Goal: Task Accomplishment & Management: Manage account settings

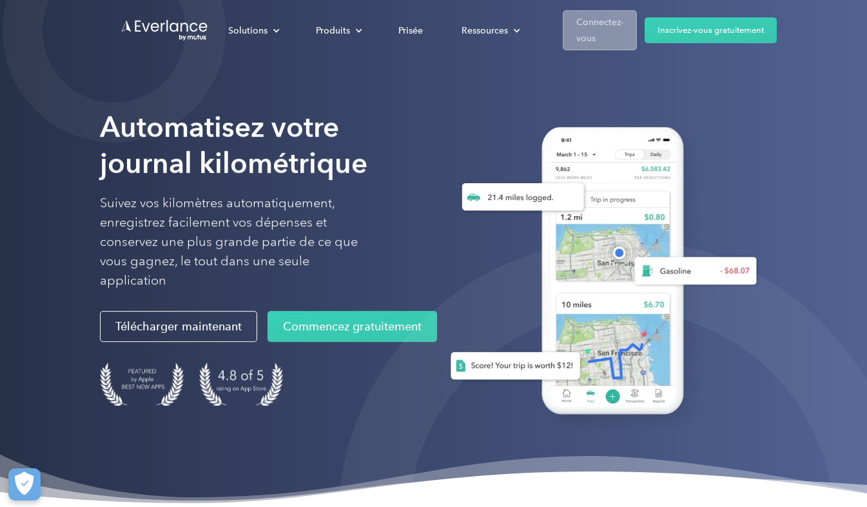
click at [592, 34] on div "Connectez-vous" at bounding box center [600, 30] width 47 height 32
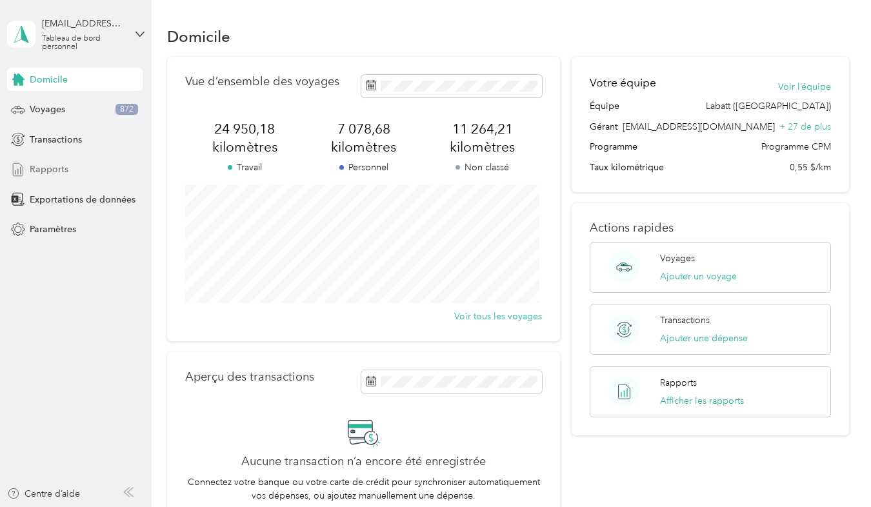
click at [56, 163] on span "Rapports" at bounding box center [49, 170] width 39 height 14
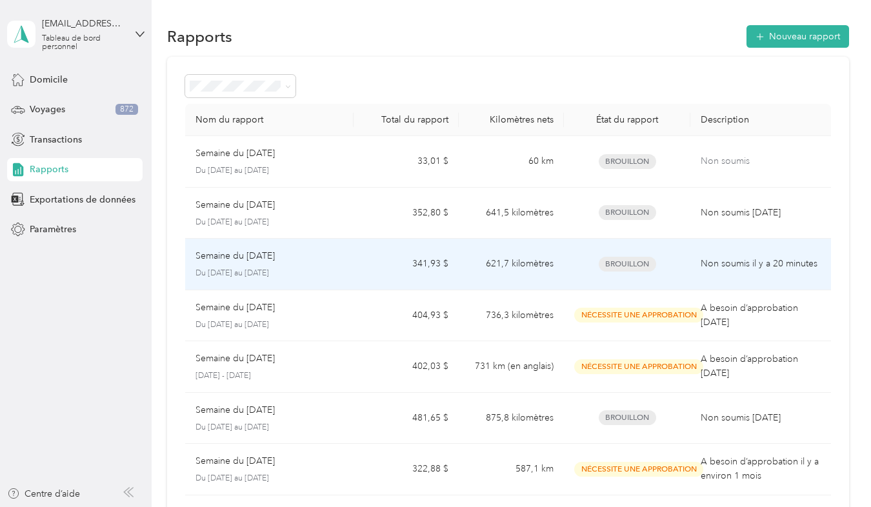
click at [335, 266] on div "Semaine du 18 août 2025 Du 18 au 24 août 2025" at bounding box center [269, 264] width 148 height 30
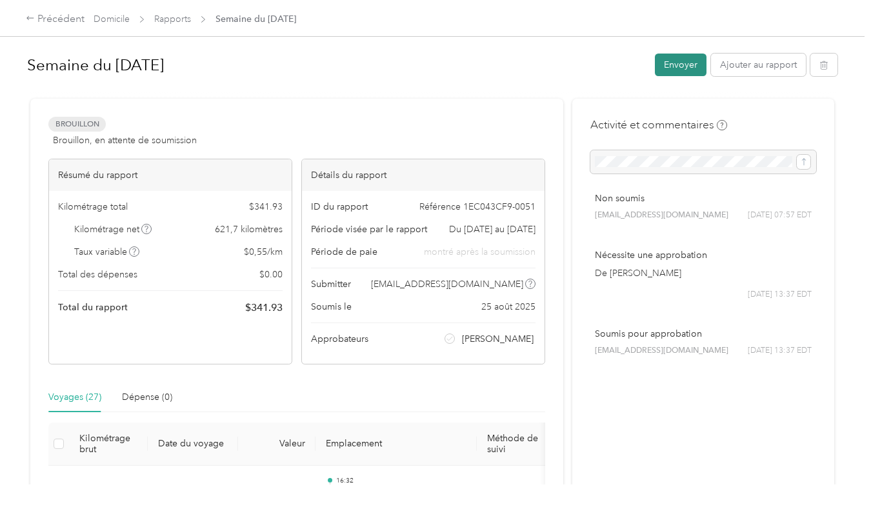
click at [670, 70] on button "Envoyer" at bounding box center [681, 65] width 52 height 23
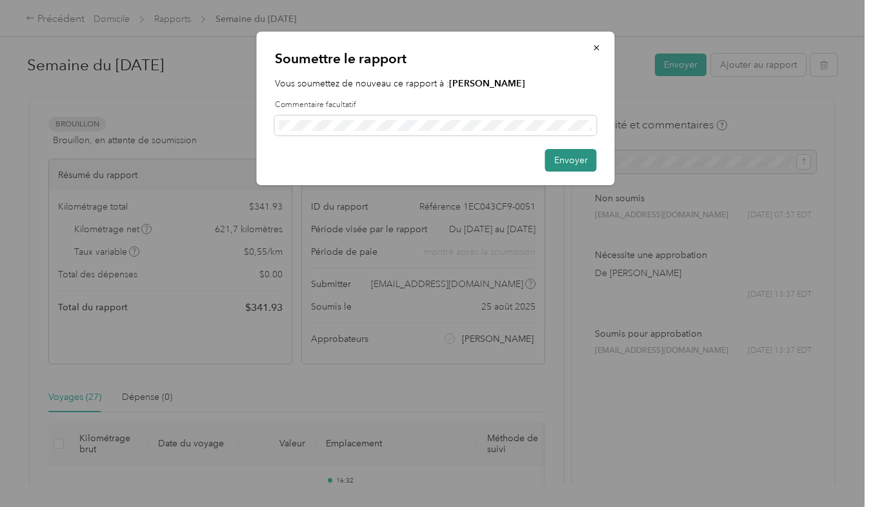
click at [570, 159] on button "Envoyer" at bounding box center [571, 160] width 52 height 23
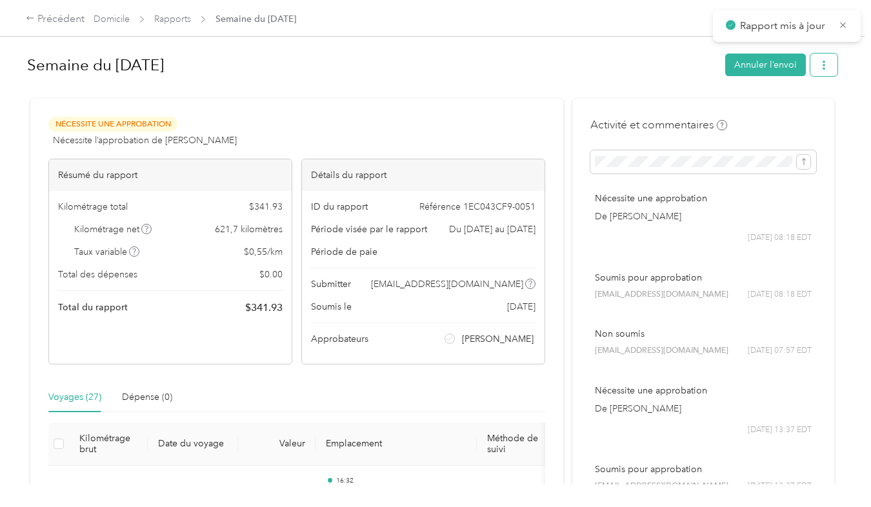
click at [819, 65] on icon "button" at bounding box center [823, 65] width 9 height 9
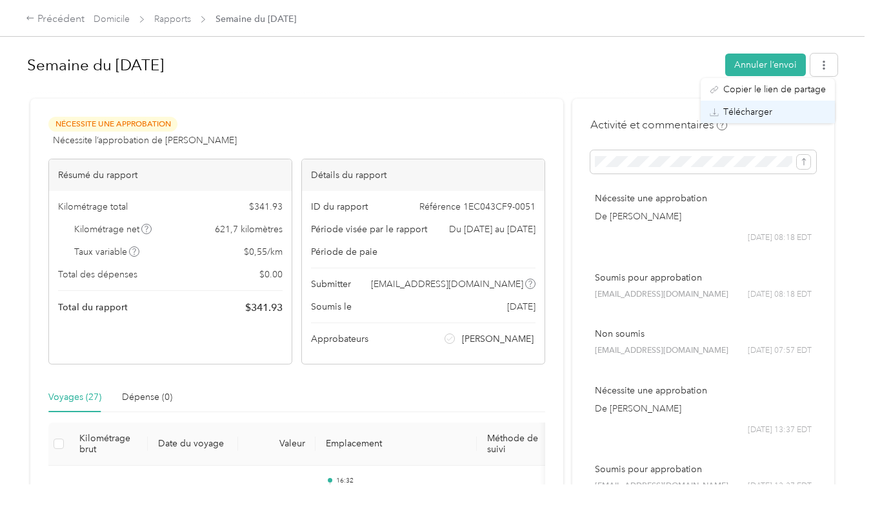
click at [765, 111] on span "Télécharger" at bounding box center [747, 112] width 49 height 14
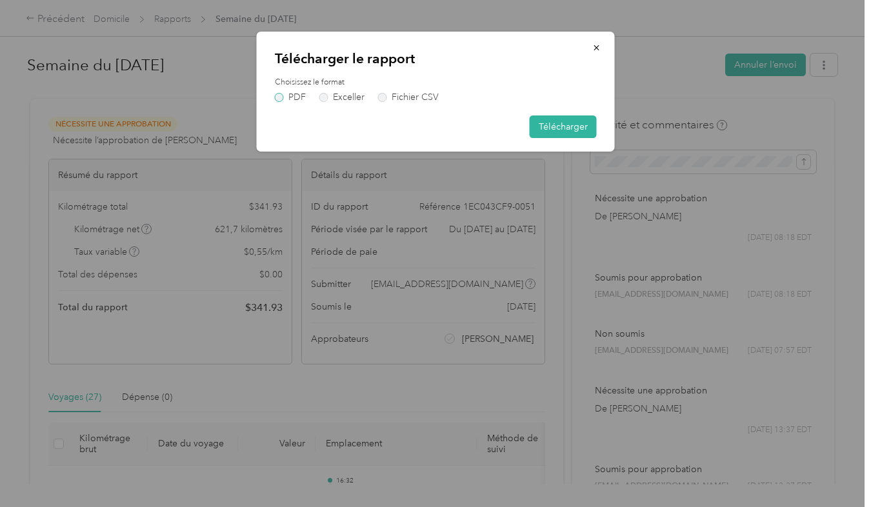
click at [281, 98] on label "PDF" at bounding box center [290, 97] width 31 height 9
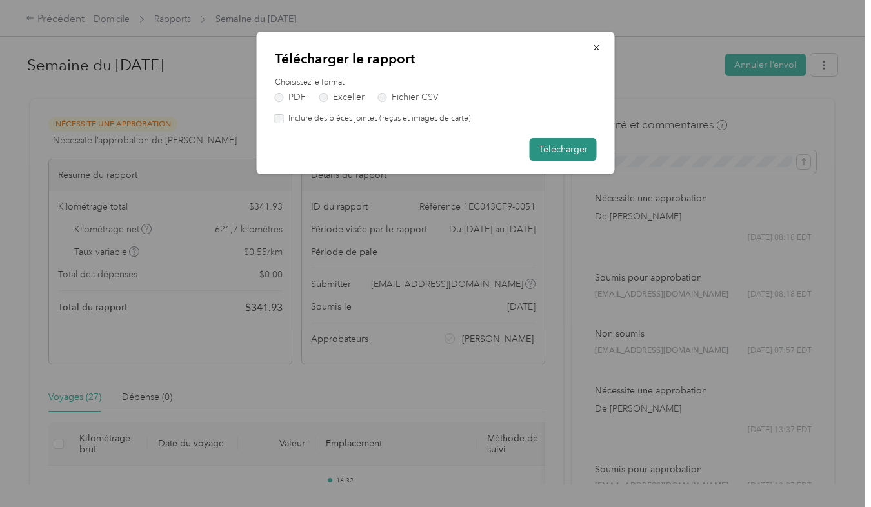
click at [539, 149] on button "Télécharger" at bounding box center [562, 149] width 67 height 23
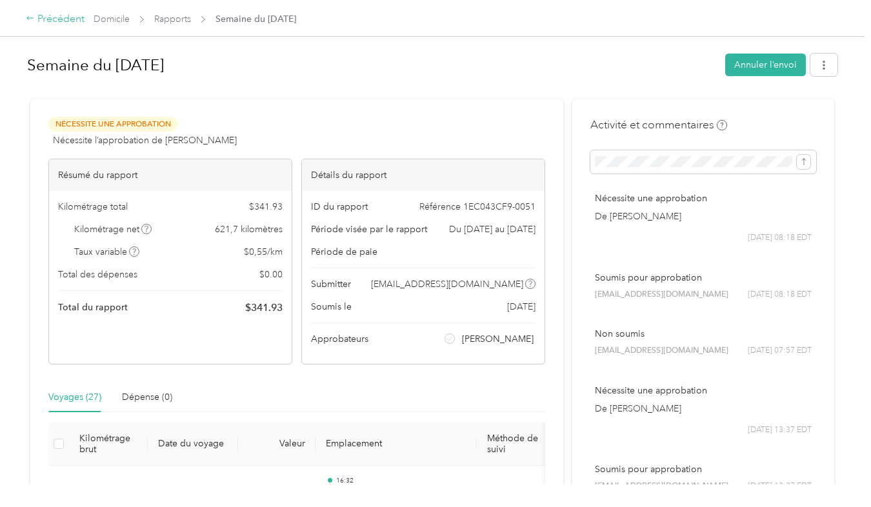
click at [32, 21] on icon at bounding box center [30, 18] width 9 height 9
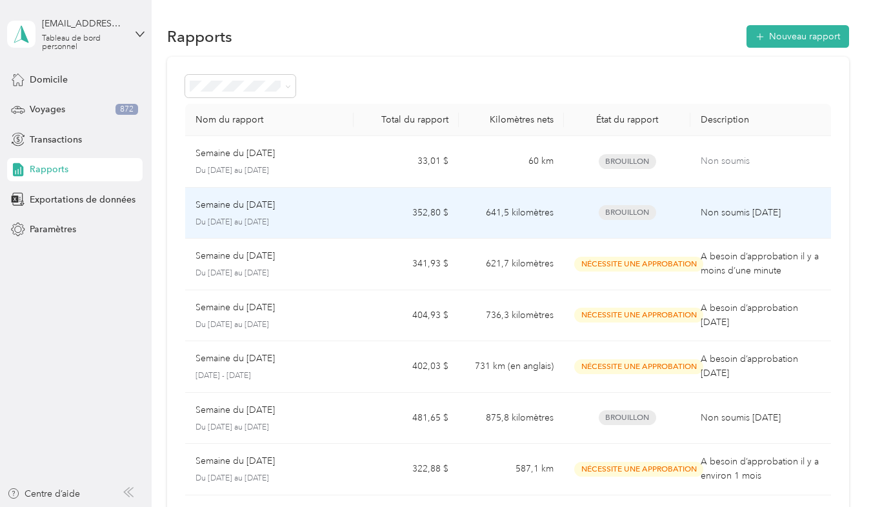
click at [310, 212] on div "Semaine du 25 août 2025 Du 25 au 31 août 2025" at bounding box center [269, 213] width 148 height 30
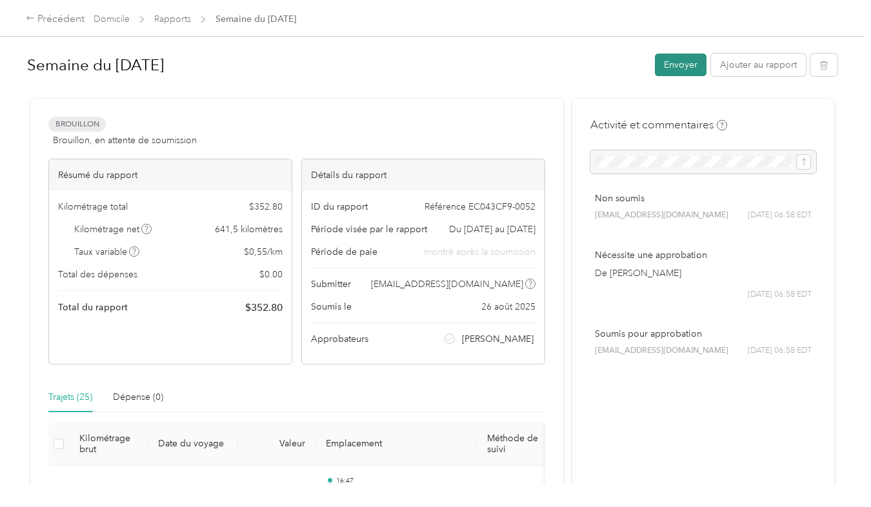
click at [680, 68] on button "Envoyer" at bounding box center [681, 65] width 52 height 23
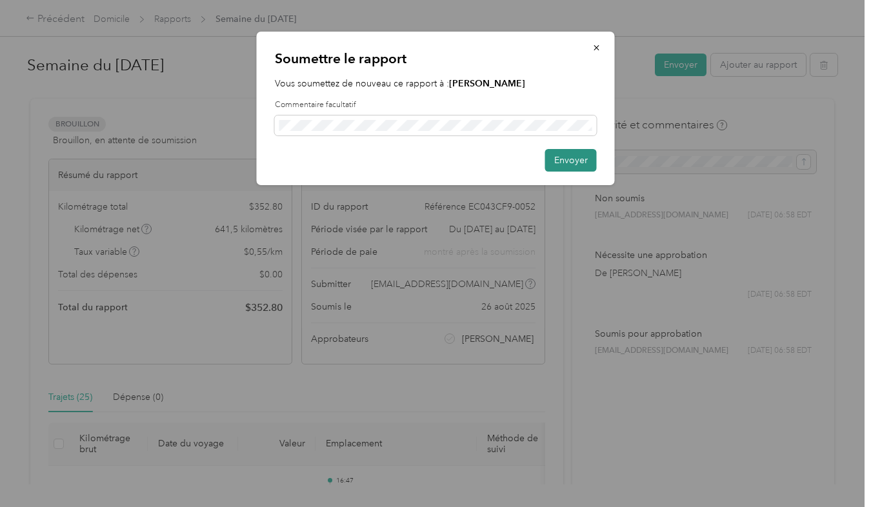
click at [582, 164] on button "Envoyer" at bounding box center [571, 160] width 52 height 23
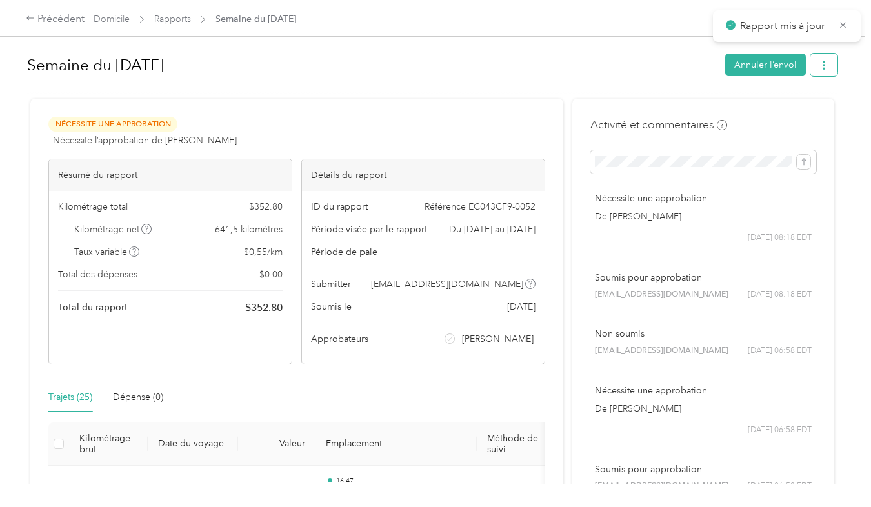
click at [819, 70] on button "button" at bounding box center [823, 65] width 27 height 23
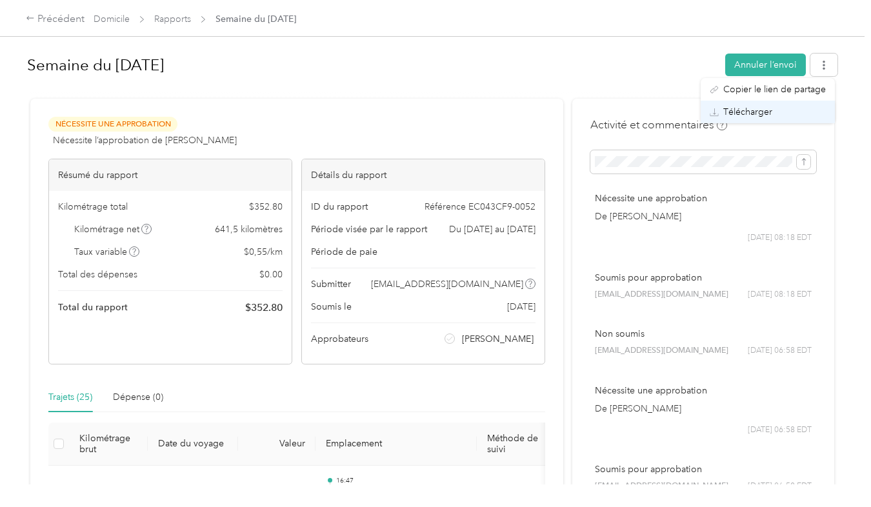
click at [756, 108] on span "Télécharger" at bounding box center [747, 112] width 49 height 14
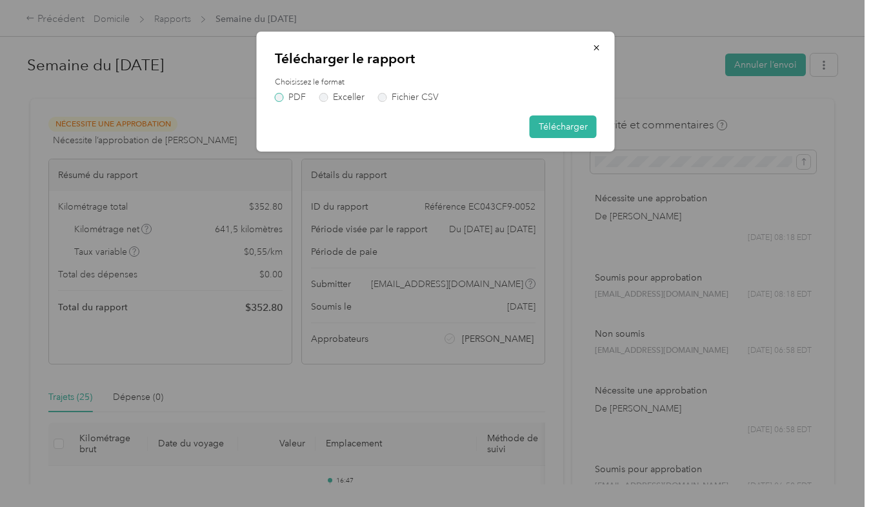
click at [281, 99] on label "PDF" at bounding box center [290, 97] width 31 height 9
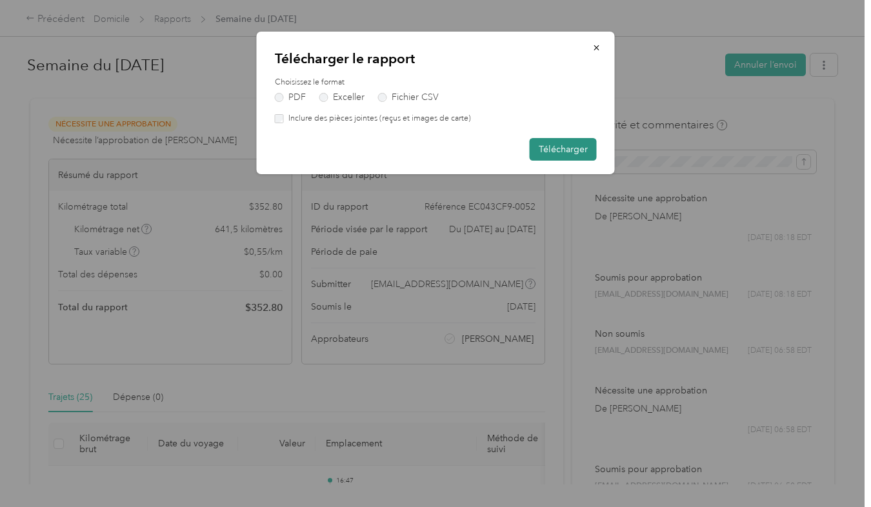
click at [551, 156] on button "Télécharger" at bounding box center [562, 149] width 67 height 23
